Goal: Feedback & Contribution: Contribute content

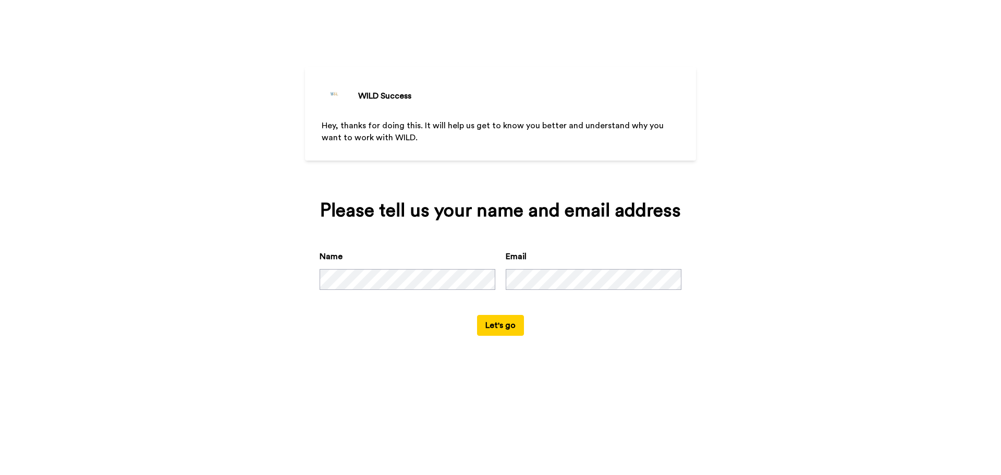
click at [405, 376] on div "WILD Success Hey, thanks for doing this. It will help us get to know you better…" at bounding box center [500, 237] width 1001 height 475
click at [504, 328] on button "Let's go" at bounding box center [500, 325] width 47 height 21
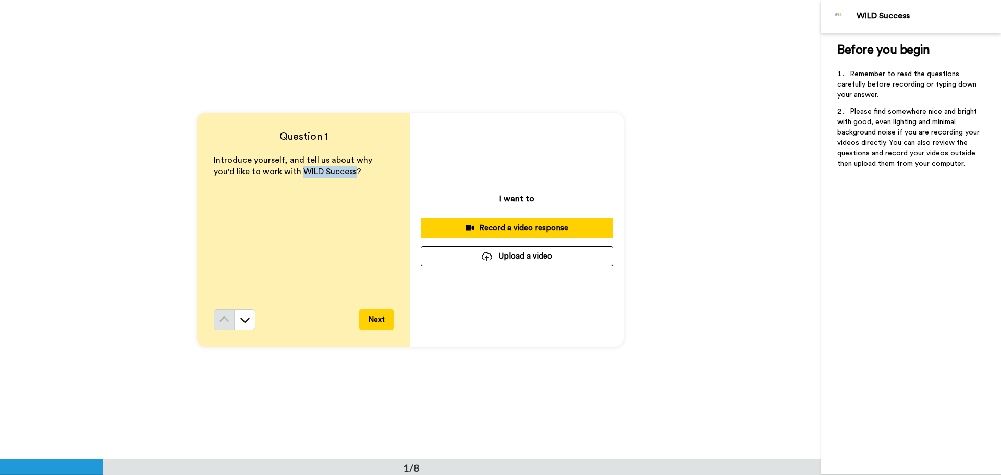
drag, startPoint x: 275, startPoint y: 169, endPoint x: 325, endPoint y: 174, distance: 50.2
click at [329, 174] on span "Introduce yourself, and tell us about why you'd like to work with WILD Success?" at bounding box center [294, 166] width 161 height 20
click at [626, 142] on div "Question 1 Introduce yourself, and tell us about why you'd like to work with WI…" at bounding box center [410, 229] width 821 height 459
